Goal: Information Seeking & Learning: Learn about a topic

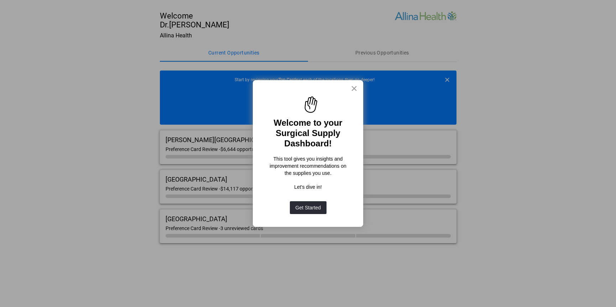
click at [354, 92] on button "×" at bounding box center [354, 88] width 7 height 11
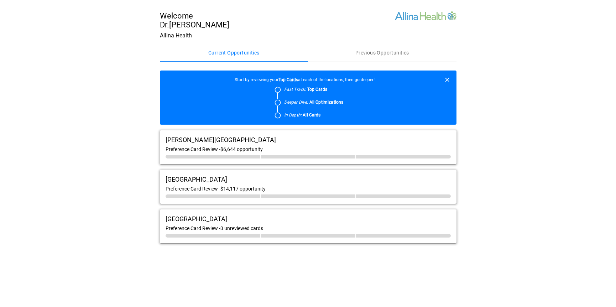
click at [336, 146] on div "[PERSON_NAME][GEOGRAPHIC_DATA] Preference Card Review - $6,644 opportunity" at bounding box center [308, 147] width 296 height 34
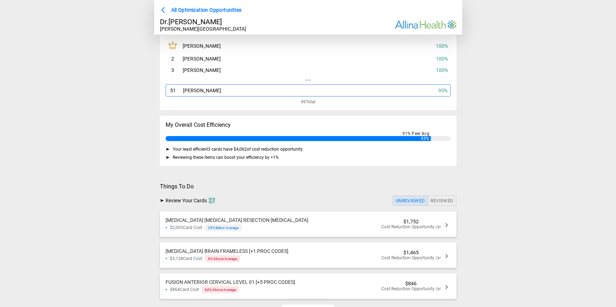
scroll to position [71, 0]
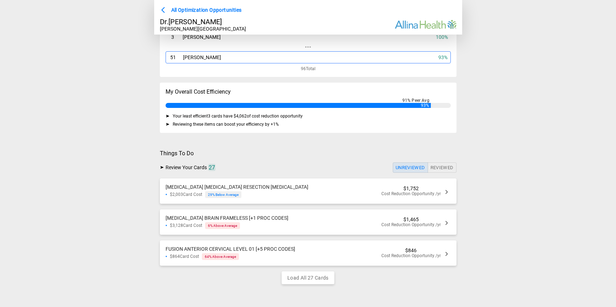
click at [341, 187] on div "[MEDICAL_DATA] [MEDICAL_DATA] RESECTION [MEDICAL_DATA] $2,003 Card Cost 29 % Be…" at bounding box center [308, 190] width 296 height 25
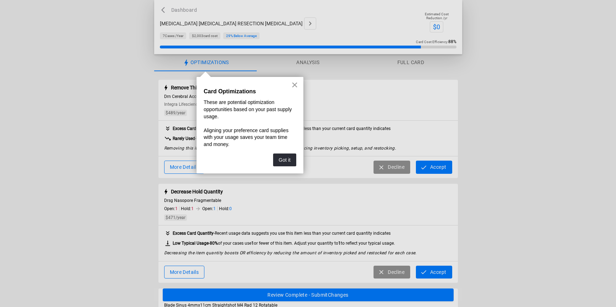
click at [295, 88] on button "×" at bounding box center [294, 84] width 7 height 11
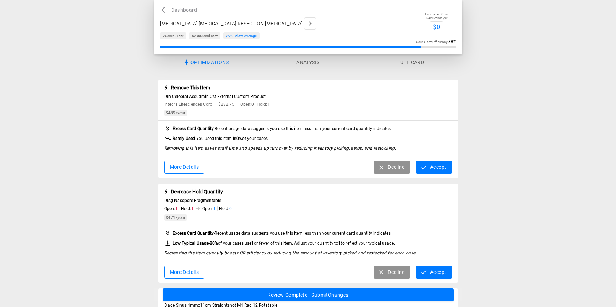
click at [306, 65] on button "Analysis" at bounding box center [308, 62] width 102 height 17
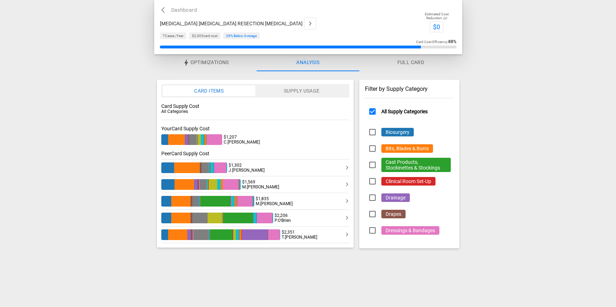
click at [312, 90] on button "Supply Usage" at bounding box center [301, 90] width 93 height 11
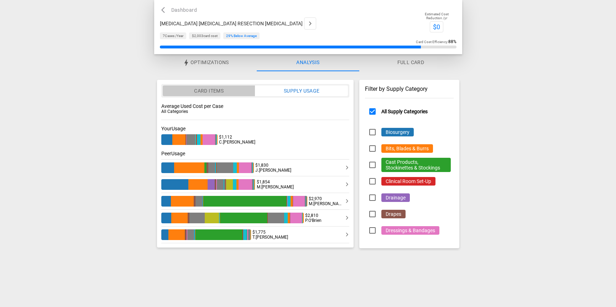
click at [230, 87] on button "Card Items" at bounding box center [209, 90] width 93 height 11
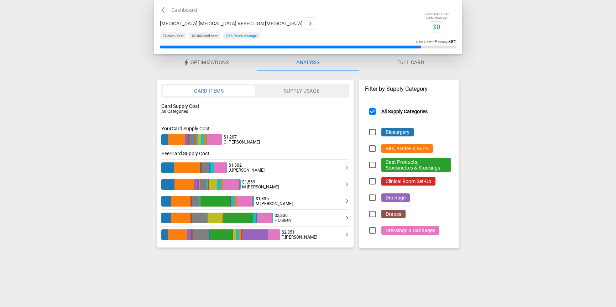
click at [278, 90] on button "Supply Usage" at bounding box center [301, 90] width 93 height 11
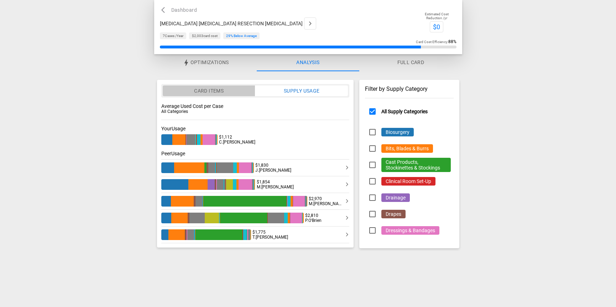
click at [226, 94] on button "Card Items" at bounding box center [209, 90] width 93 height 11
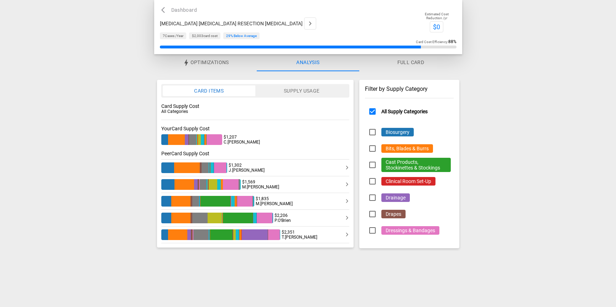
click at [304, 90] on button "Supply Usage" at bounding box center [301, 90] width 93 height 11
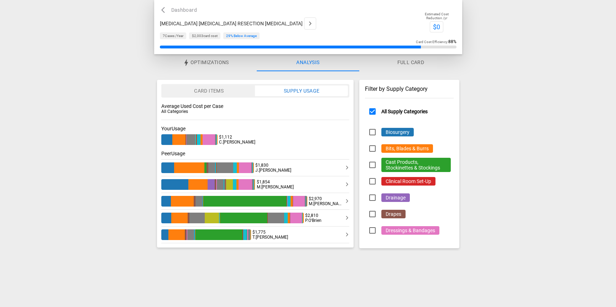
click at [238, 90] on button "Card Items" at bounding box center [209, 90] width 93 height 11
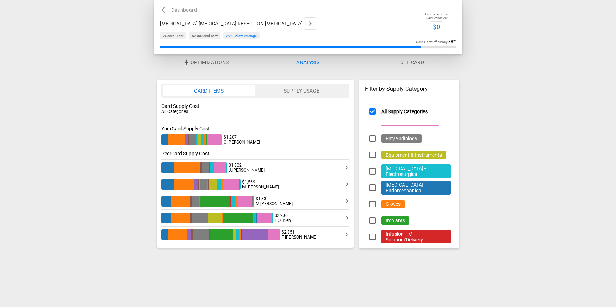
scroll to position [123, 0]
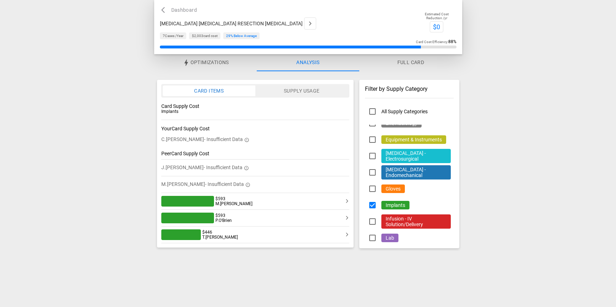
click at [336, 89] on button "Supply Usage" at bounding box center [301, 90] width 93 height 11
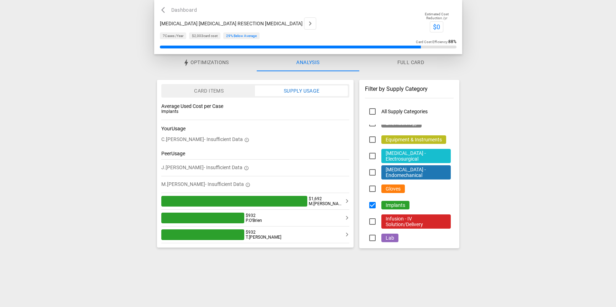
click at [238, 91] on button "Card Items" at bounding box center [209, 90] width 93 height 11
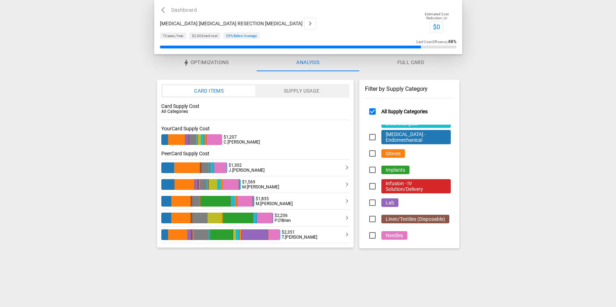
scroll to position [159, 0]
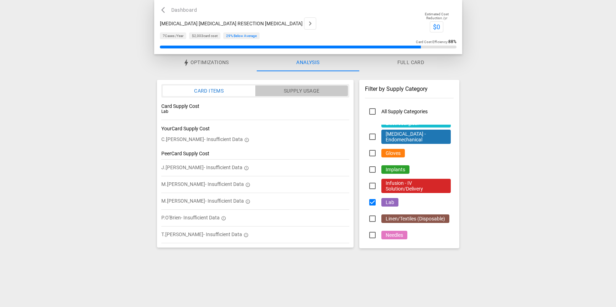
click at [277, 92] on button "Supply Usage" at bounding box center [301, 90] width 93 height 11
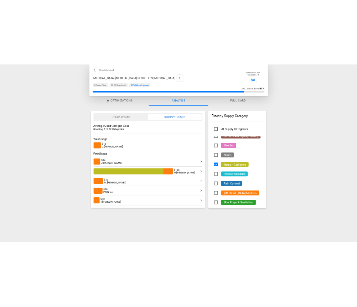
scroll to position [405, 0]
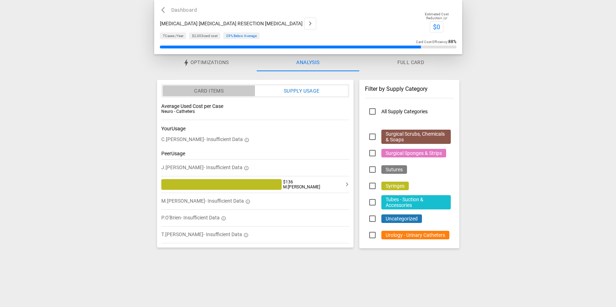
click at [222, 89] on button "Card Items" at bounding box center [209, 90] width 93 height 11
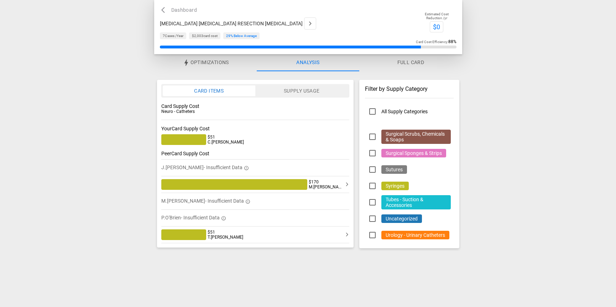
click at [307, 92] on button "Supply Usage" at bounding box center [301, 90] width 93 height 11
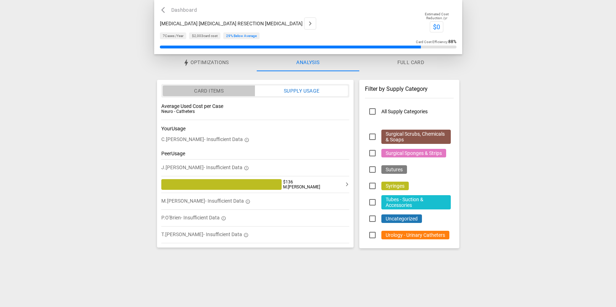
click at [228, 90] on button "Card Items" at bounding box center [209, 90] width 93 height 11
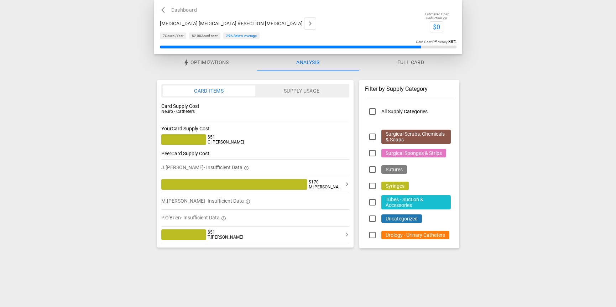
type button "card_items"
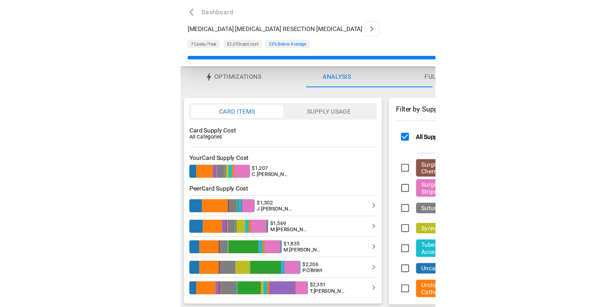
scroll to position [0, 0]
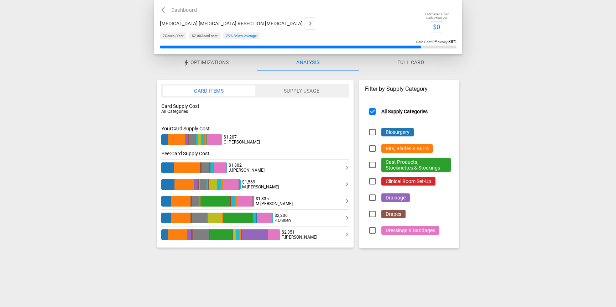
click at [317, 95] on button "Supply Usage" at bounding box center [301, 90] width 93 height 11
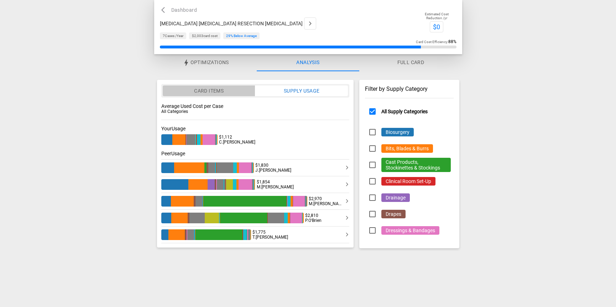
click at [211, 92] on button "Card Items" at bounding box center [209, 90] width 93 height 11
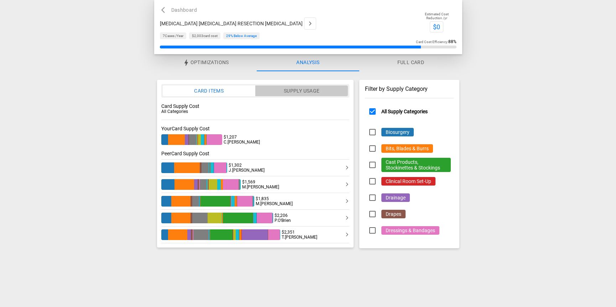
click at [305, 91] on button "Supply Usage" at bounding box center [301, 90] width 93 height 11
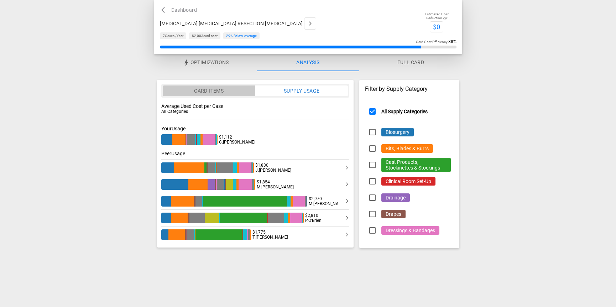
click at [216, 91] on button "Card Items" at bounding box center [209, 90] width 93 height 11
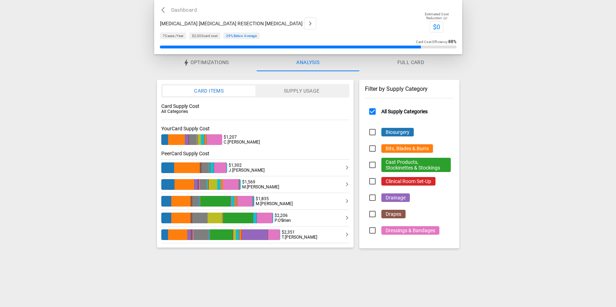
click at [483, 105] on div at bounding box center [539, 128] width 154 height 257
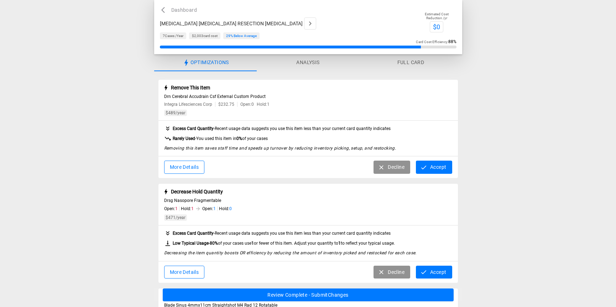
click at [304, 58] on button "Analysis" at bounding box center [308, 62] width 102 height 17
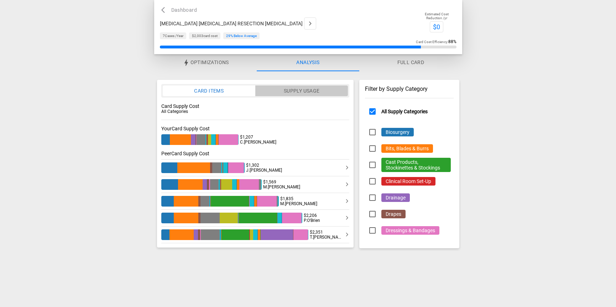
click at [310, 90] on button "Supply Usage" at bounding box center [301, 90] width 93 height 11
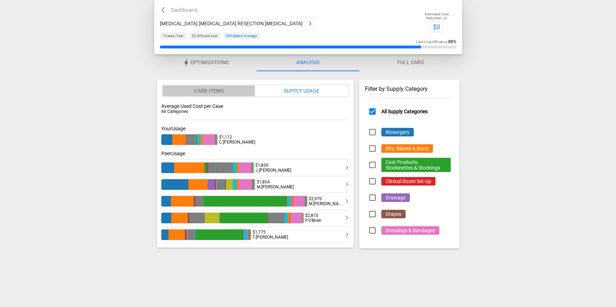
click at [225, 91] on button "Card Items" at bounding box center [209, 90] width 93 height 11
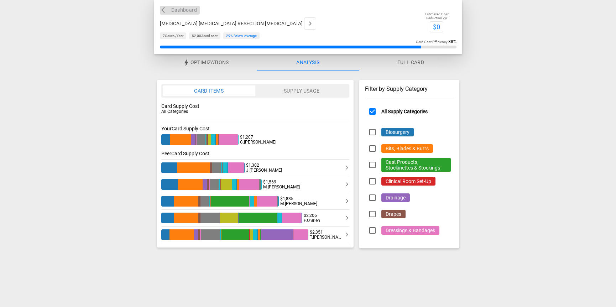
click at [191, 13] on button "Dashboard" at bounding box center [180, 10] width 40 height 9
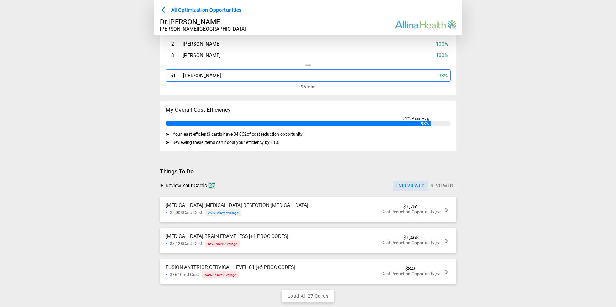
scroll to position [57, 0]
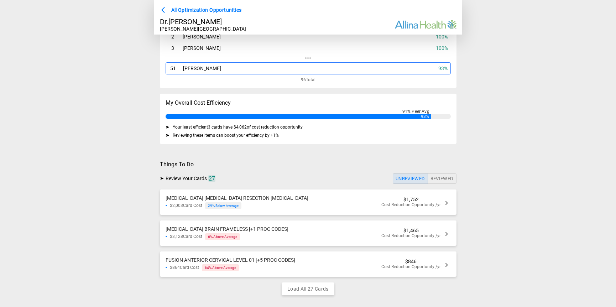
click at [295, 239] on div "BIOPSY BRAIN FRAMELESS [+1 PROC CODES] $3,128 Card Cost 6 % Above Average $1,46…" at bounding box center [308, 232] width 296 height 25
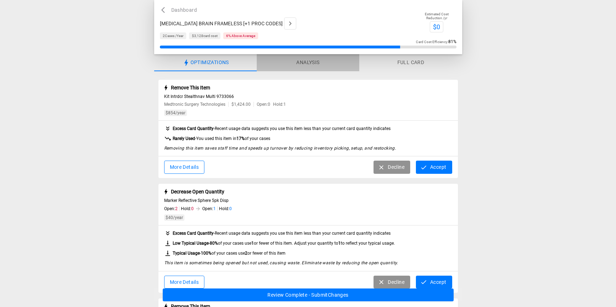
click at [279, 69] on button "Analysis" at bounding box center [308, 62] width 102 height 17
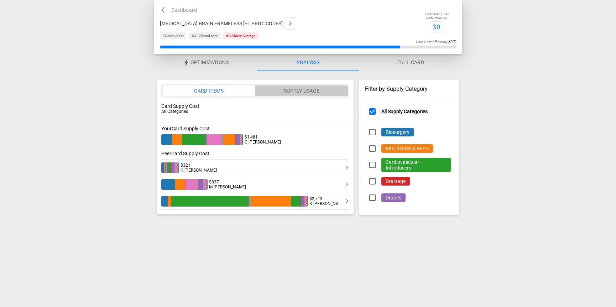
click at [288, 90] on button "Supply Usage" at bounding box center [301, 90] width 93 height 11
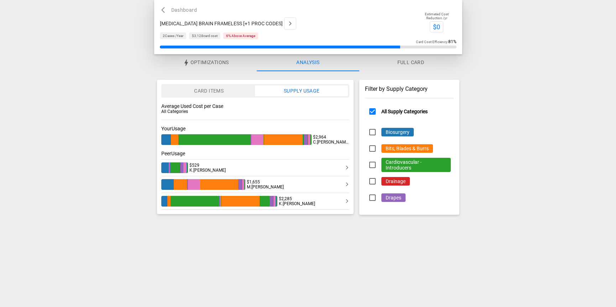
click at [227, 93] on button "Card Items" at bounding box center [209, 90] width 93 height 11
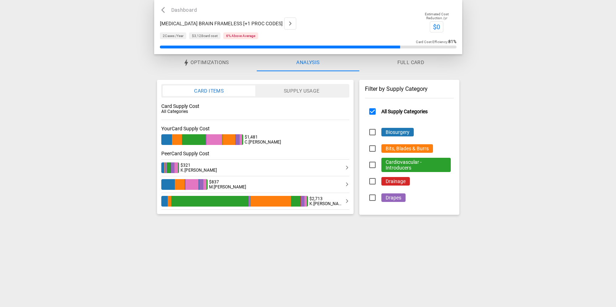
click at [292, 90] on button "Supply Usage" at bounding box center [301, 90] width 93 height 11
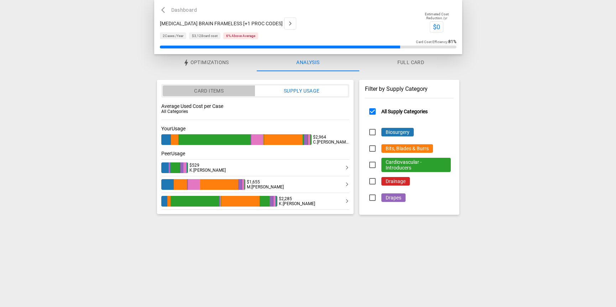
click at [220, 91] on button "Card Items" at bounding box center [209, 90] width 93 height 11
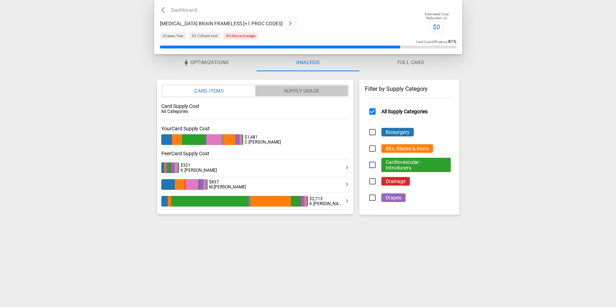
click at [277, 96] on button "Supply Usage" at bounding box center [301, 90] width 93 height 11
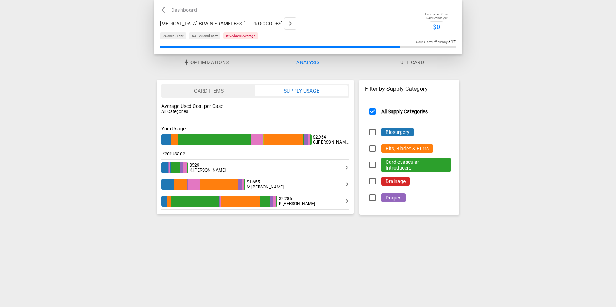
click at [299, 141] on div "button" at bounding box center [283, 139] width 38 height 11
click at [217, 95] on button "Card Items" at bounding box center [209, 90] width 93 height 11
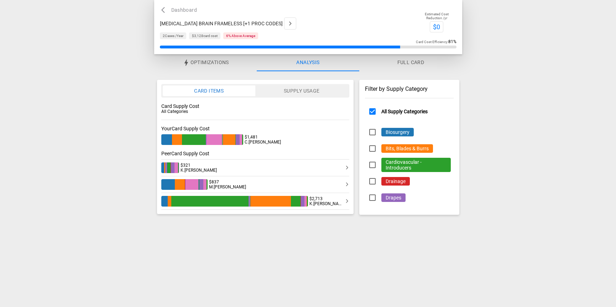
click at [216, 68] on button "Optimizations" at bounding box center [205, 62] width 102 height 17
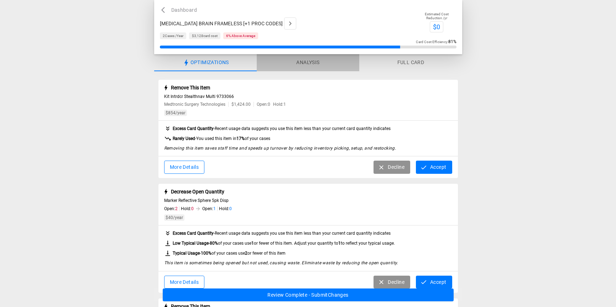
click at [272, 61] on button "Analysis" at bounding box center [308, 62] width 102 height 17
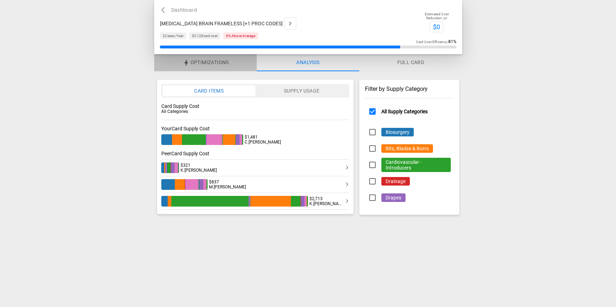
click at [224, 63] on span "Optimizations" at bounding box center [209, 62] width 38 height 6
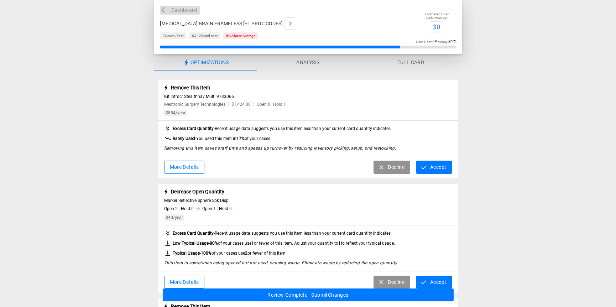
click at [165, 12] on icon "button" at bounding box center [164, 9] width 7 height 7
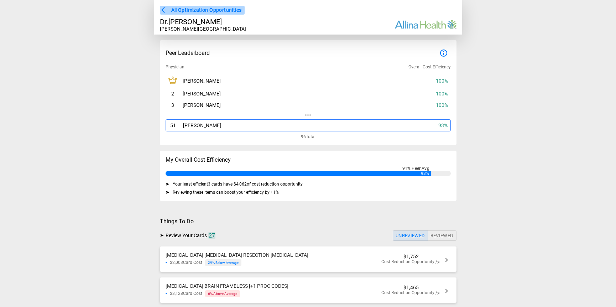
click at [196, 11] on span "All Optimization Opportunities" at bounding box center [206, 10] width 70 height 9
